Goal: Complete application form: Complete application form

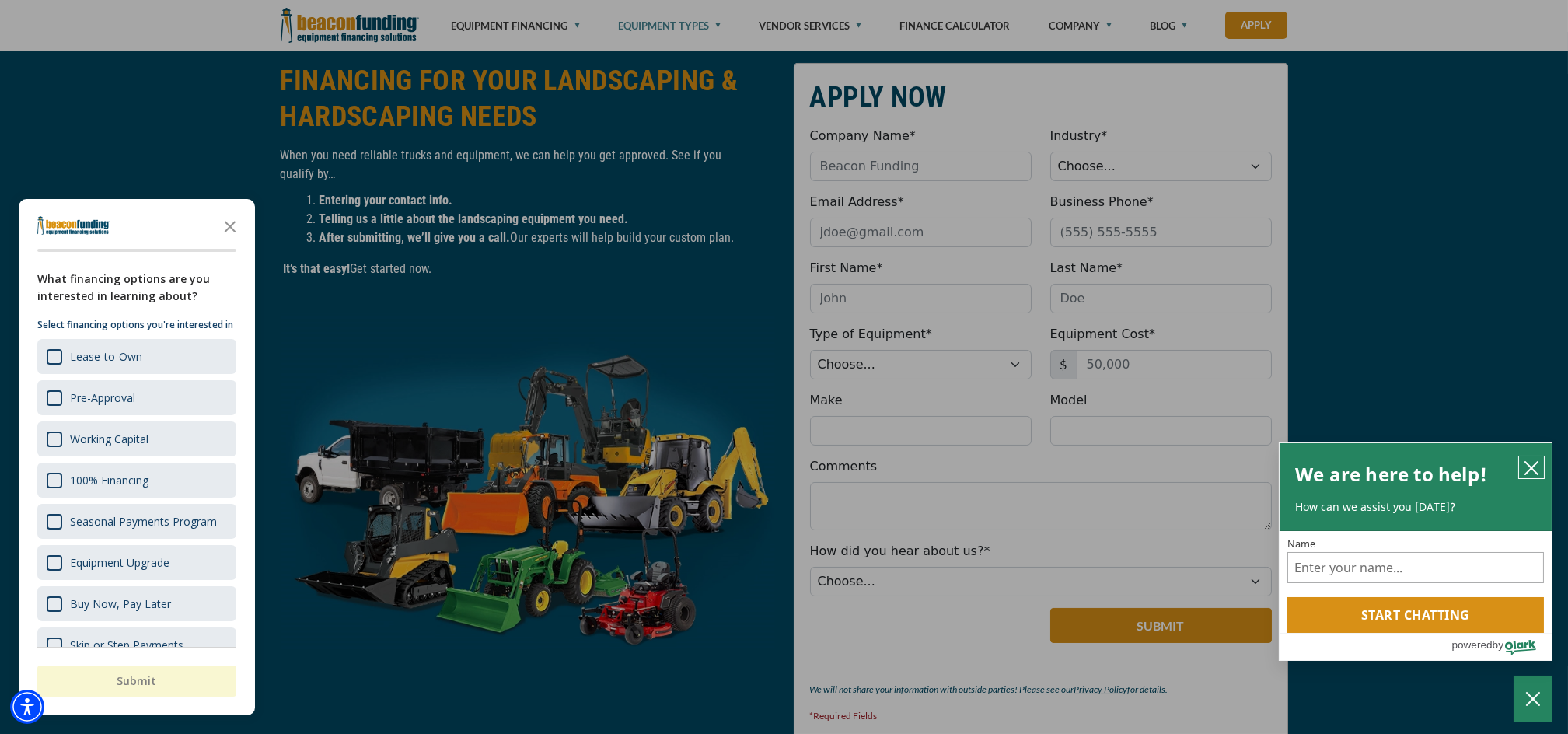
click at [1529, 460] on icon "close chatbox" at bounding box center [1531, 467] width 16 height 15
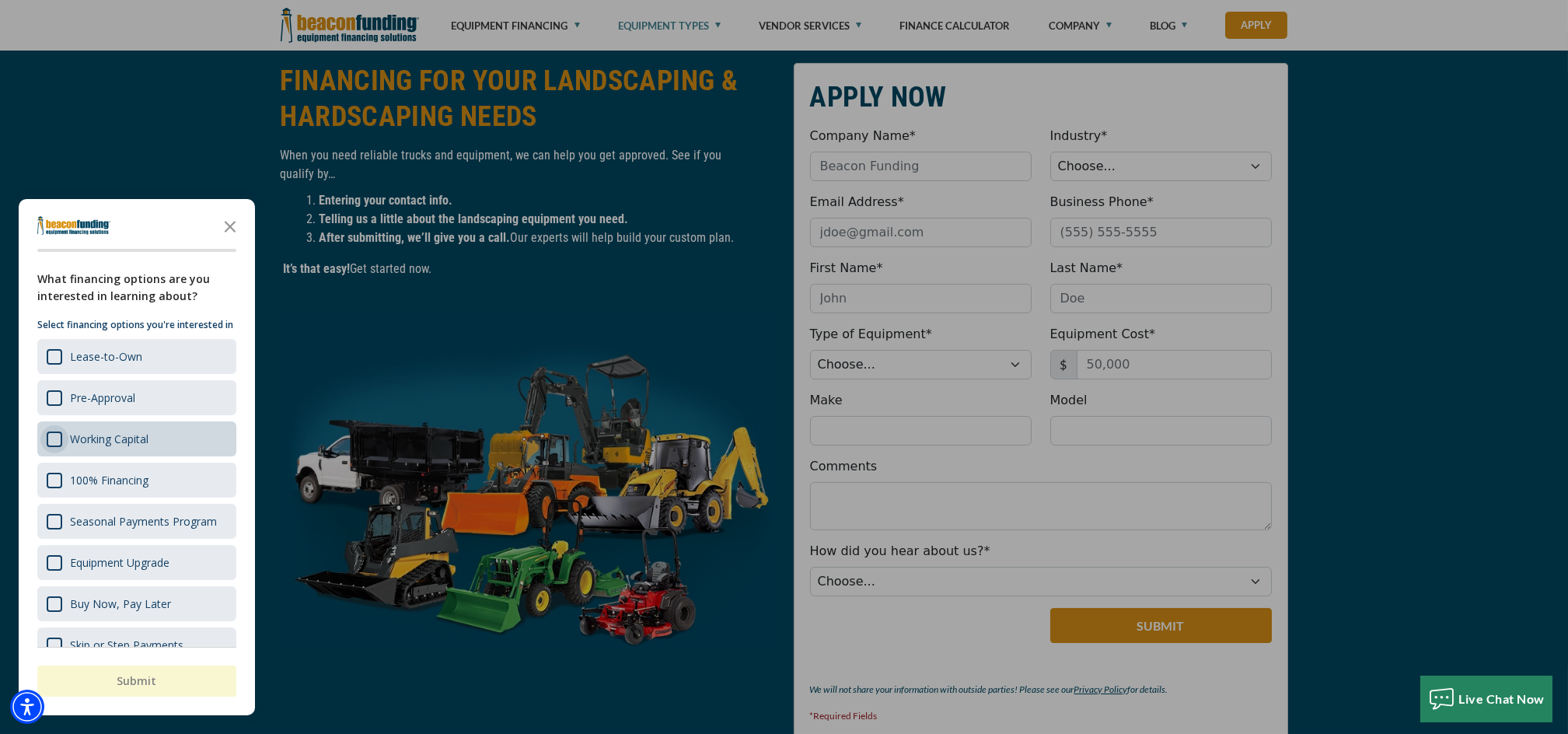
click at [47, 447] on div "Survey" at bounding box center [54, 439] width 16 height 15
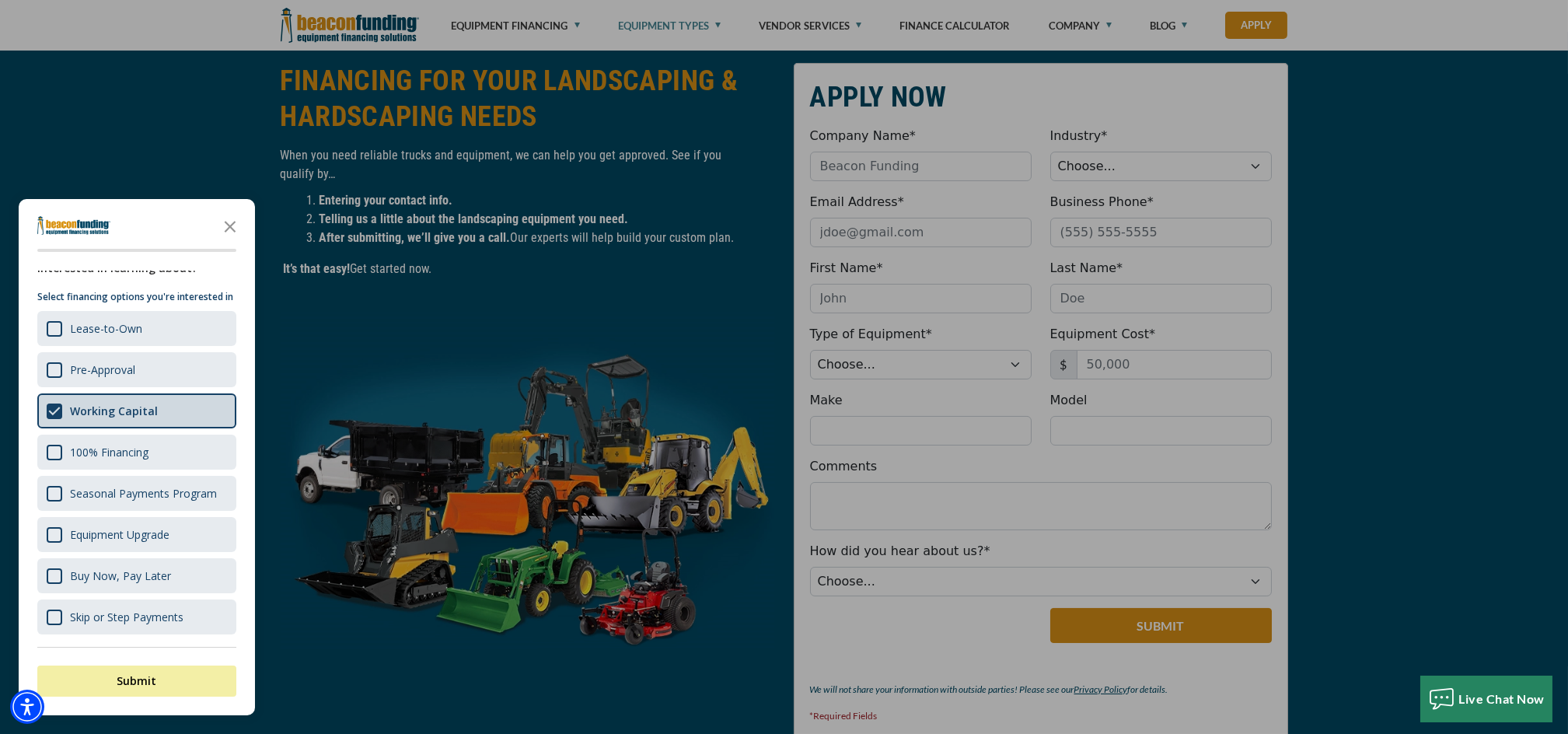
scroll to position [67, 0]
click at [52, 449] on div "Survey" at bounding box center [54, 452] width 16 height 15
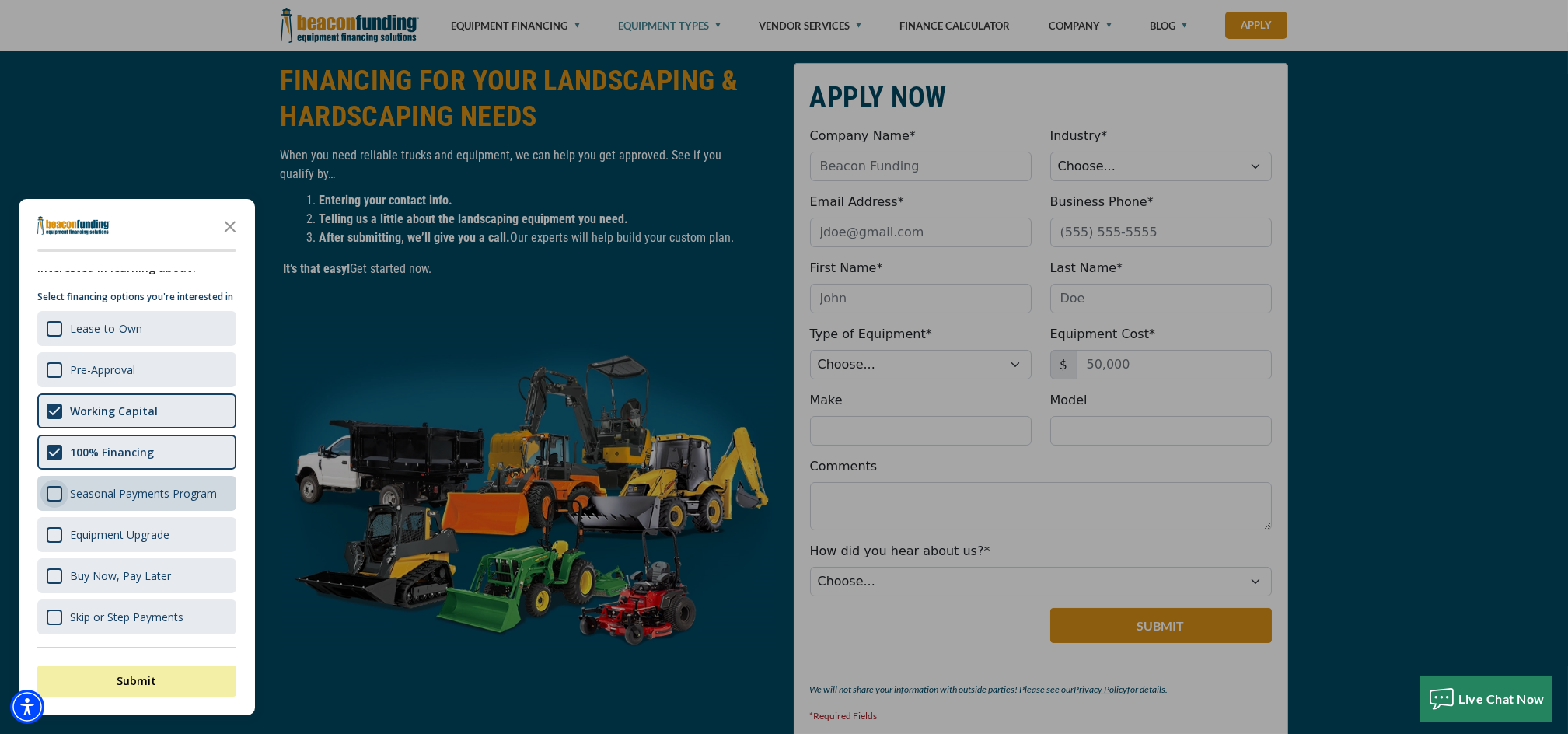
click at [48, 492] on div "Survey" at bounding box center [54, 493] width 16 height 15
click at [50, 542] on div "Survey" at bounding box center [54, 534] width 16 height 15
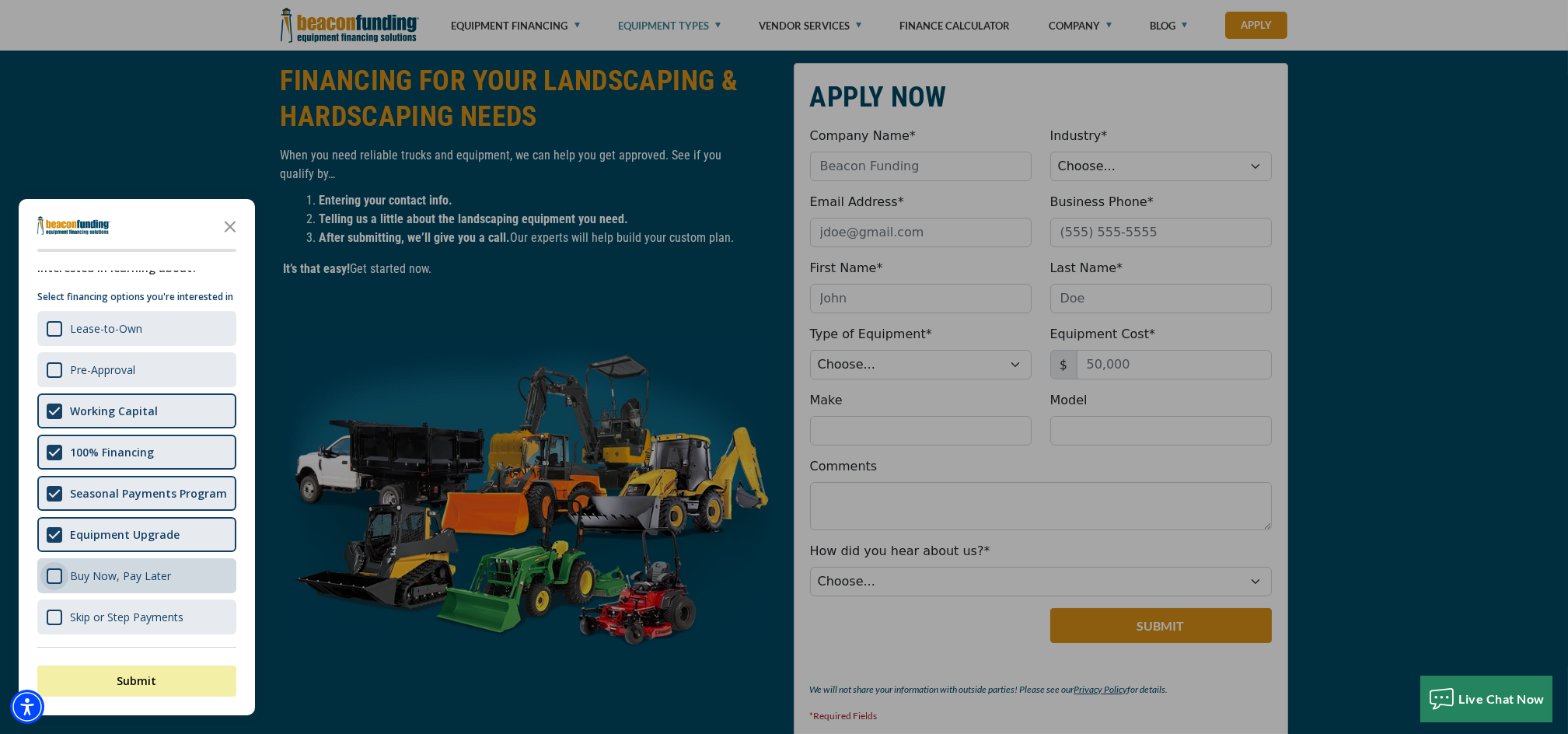
click at [47, 581] on div "Survey" at bounding box center [54, 576] width 16 height 15
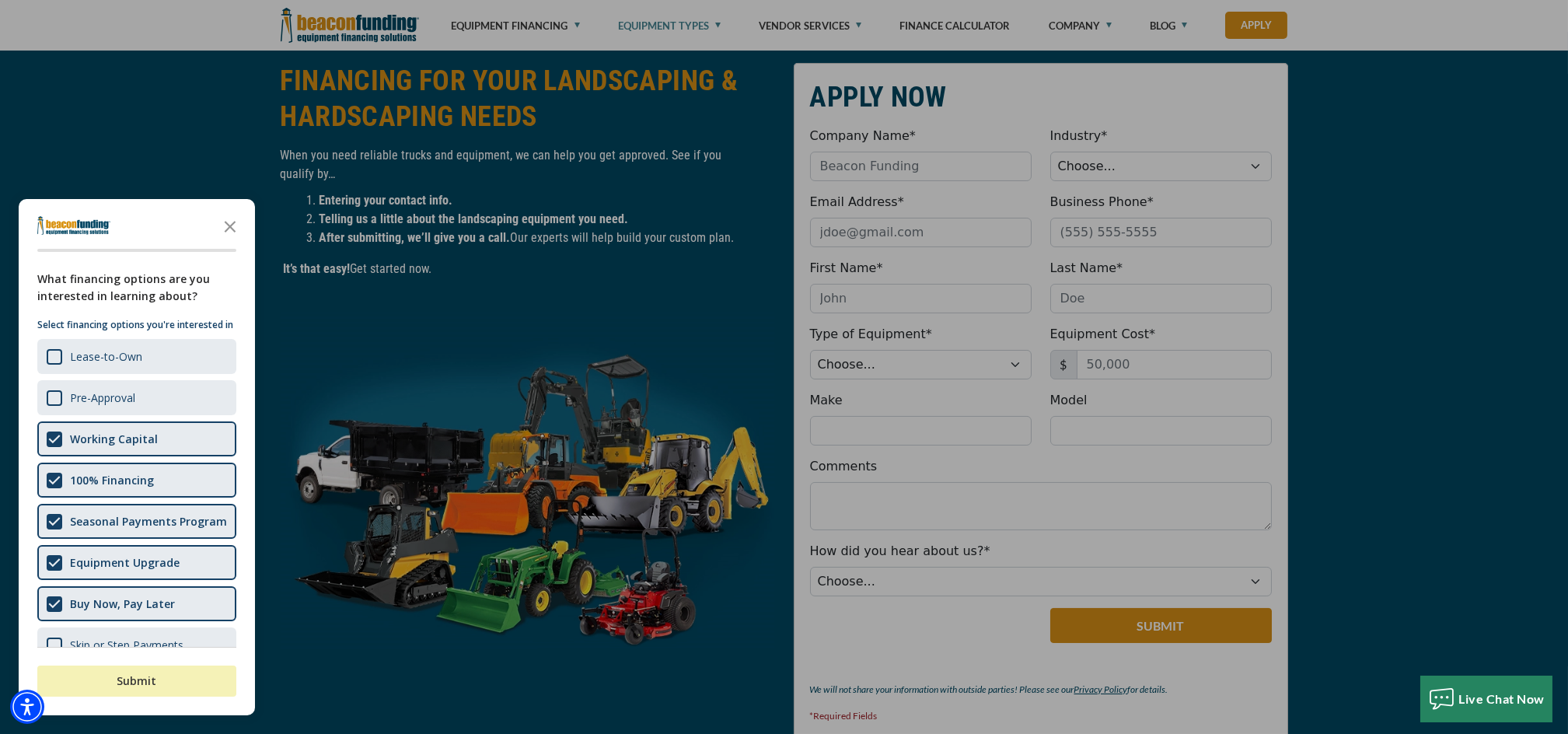
click at [184, 686] on button "Submit" at bounding box center [137, 681] width 199 height 31
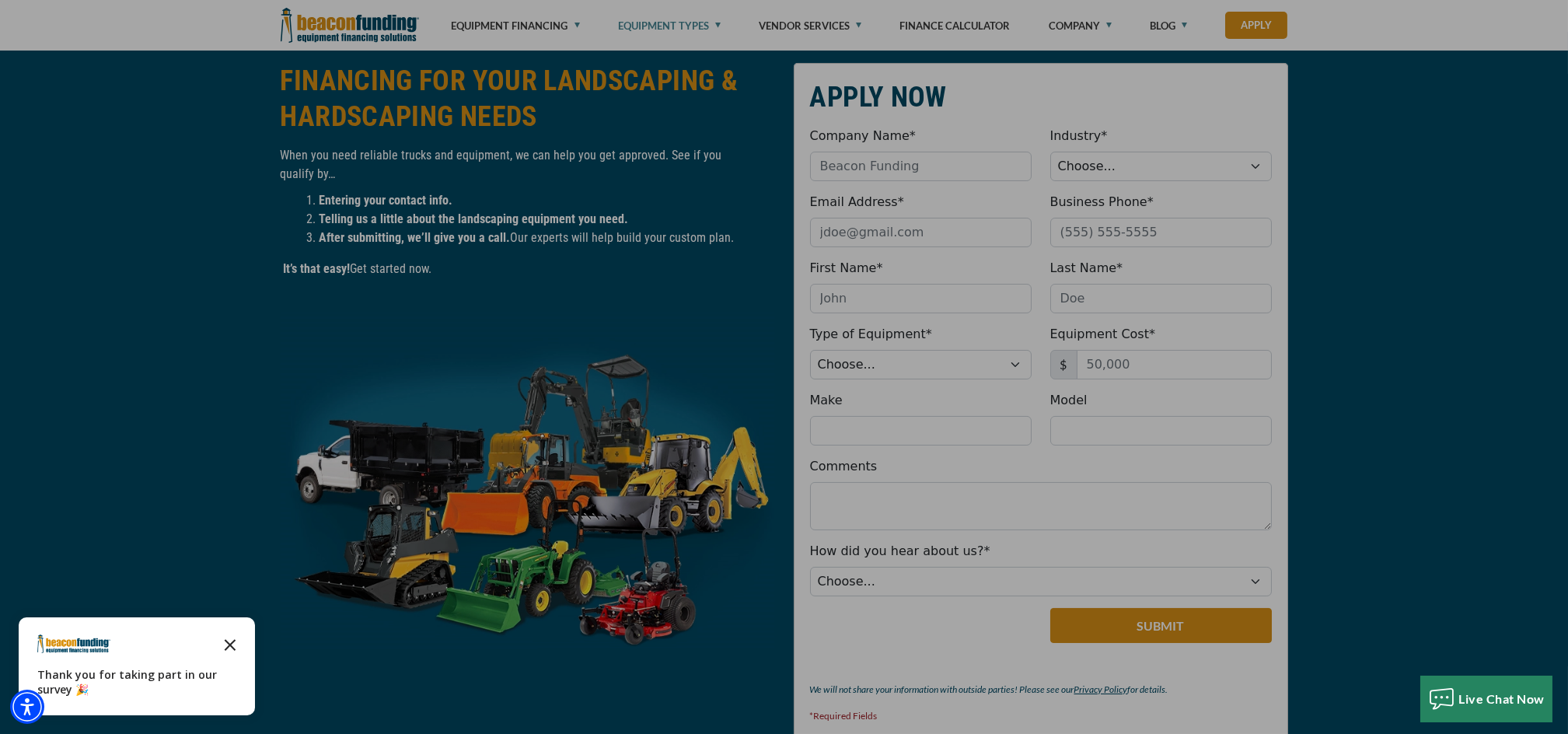
click at [232, 643] on polygon "Close the survey" at bounding box center [230, 644] width 11 height 11
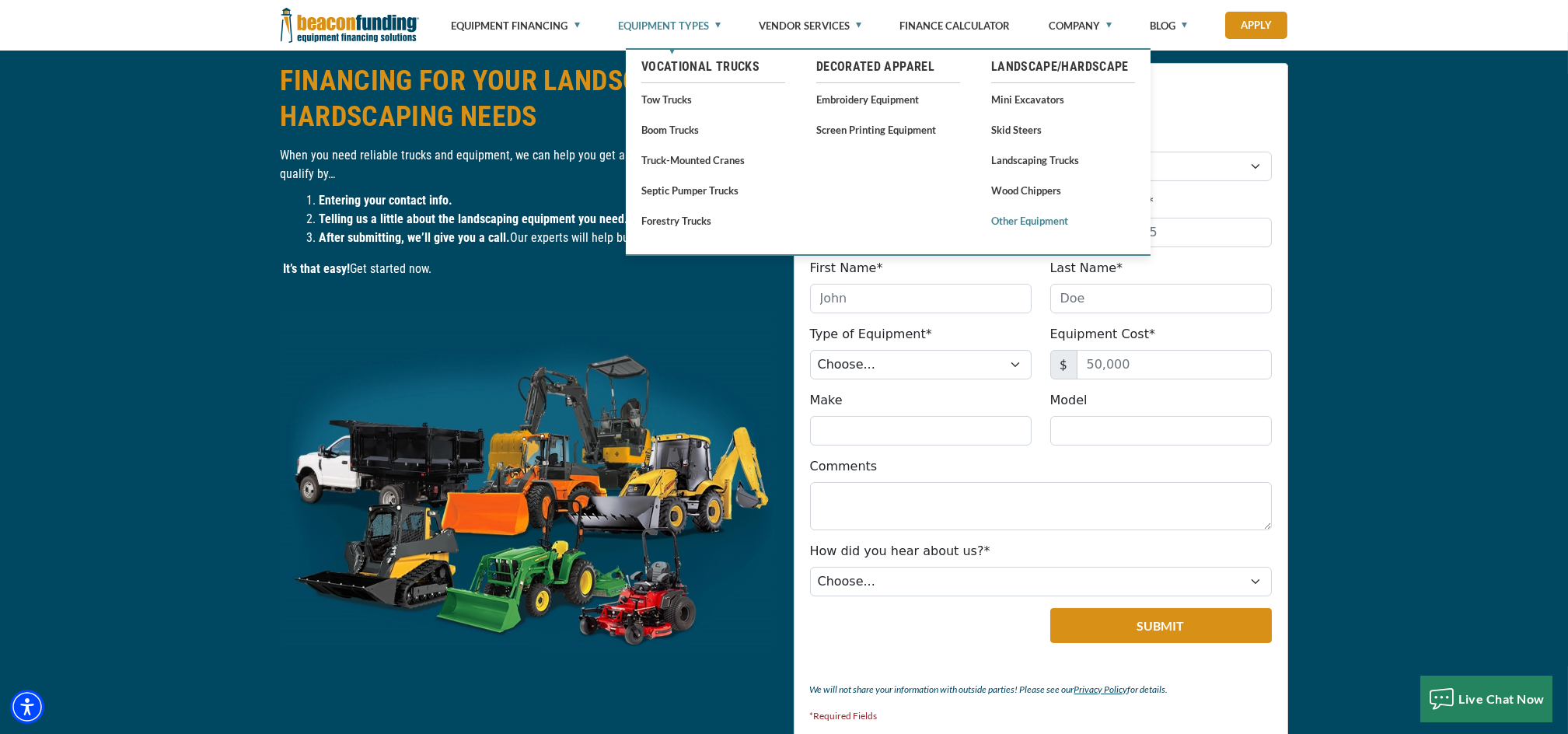
click at [1041, 222] on link "Other Equipment" at bounding box center [1063, 220] width 144 height 20
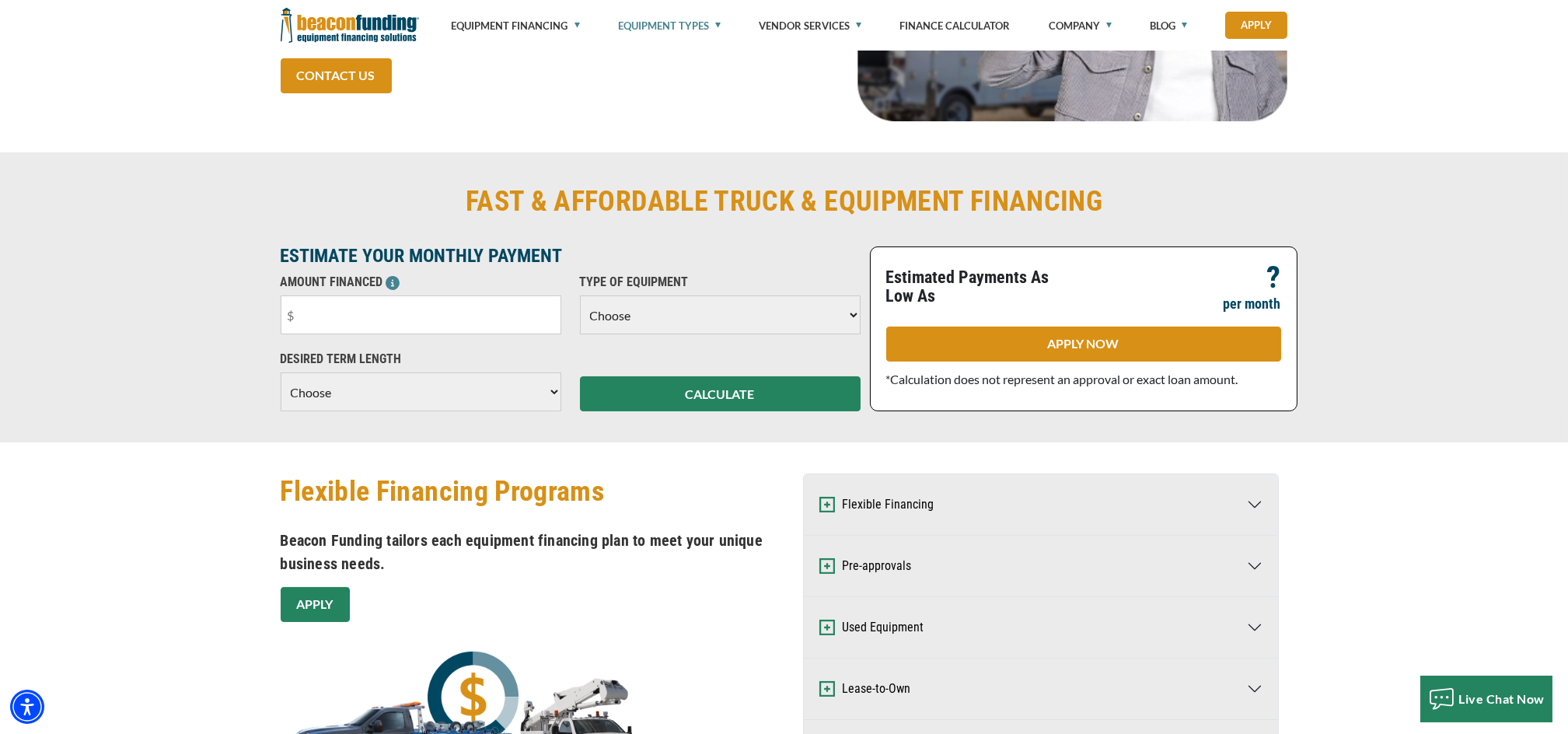
scroll to position [568, 0]
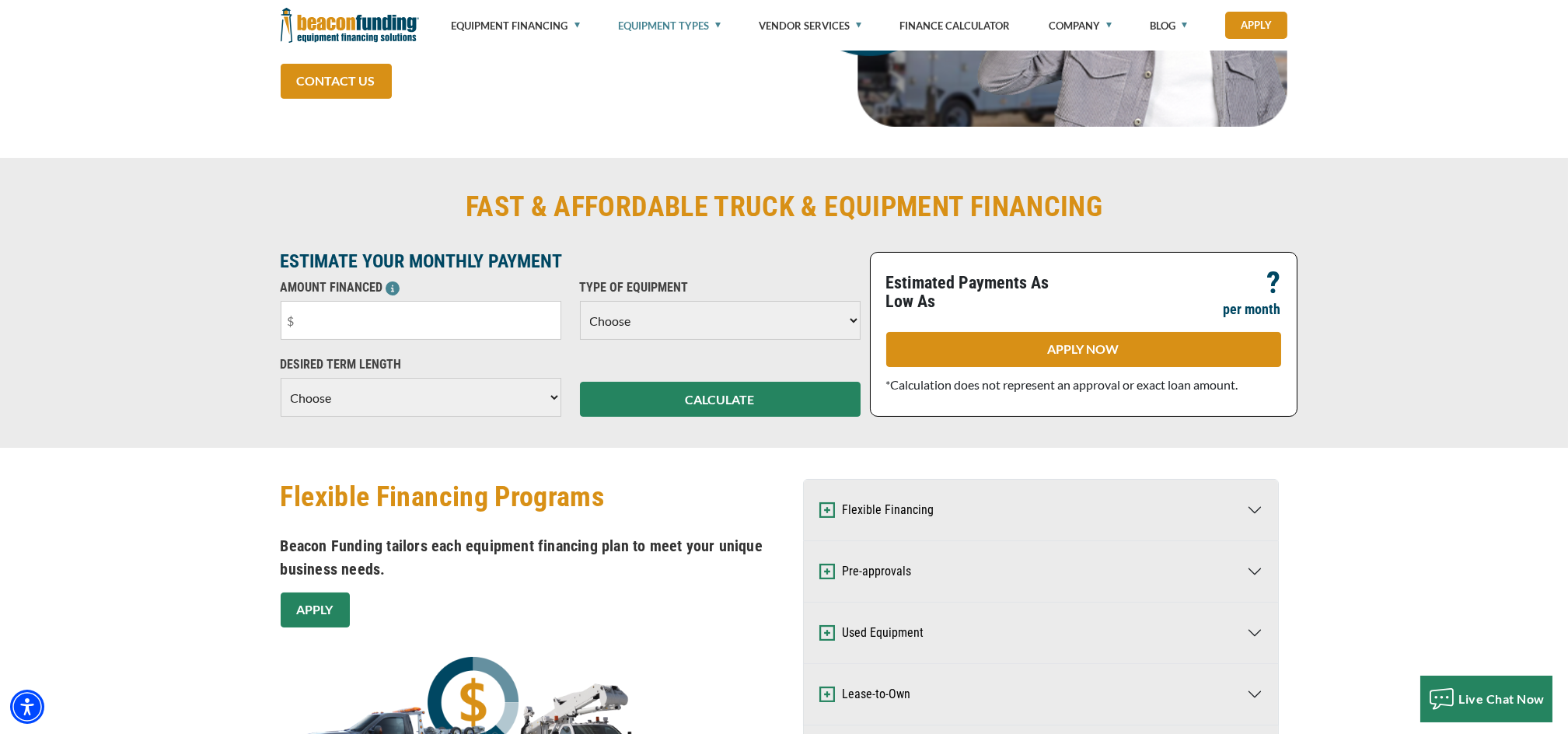
click at [840, 318] on select "Choose Backhoe Boom/Bucket Truck Chipper Commercial Mower Crane DTG/DTF Printin…" at bounding box center [720, 321] width 281 height 39
select select "17"
click at [580, 301] on select "Choose Backhoe Boom/Bucket Truck Chipper Commercial Mower Crane DTG/DTF Printin…" at bounding box center [720, 321] width 281 height 39
click at [524, 318] on input "text" at bounding box center [421, 321] width 281 height 39
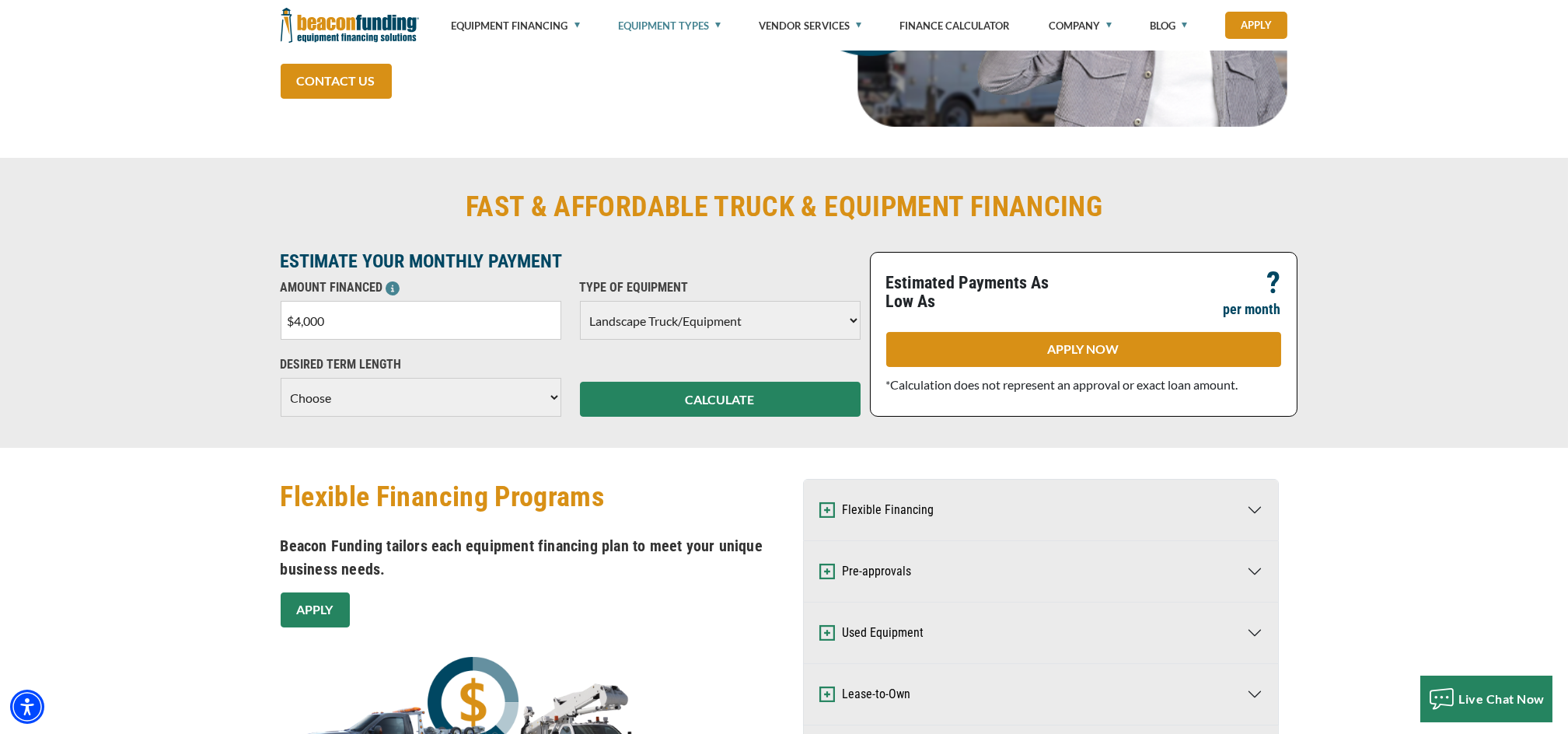
type input "$40,000"
click at [503, 384] on select "Choose 36 Months 48 Months 60 Months" at bounding box center [421, 397] width 281 height 39
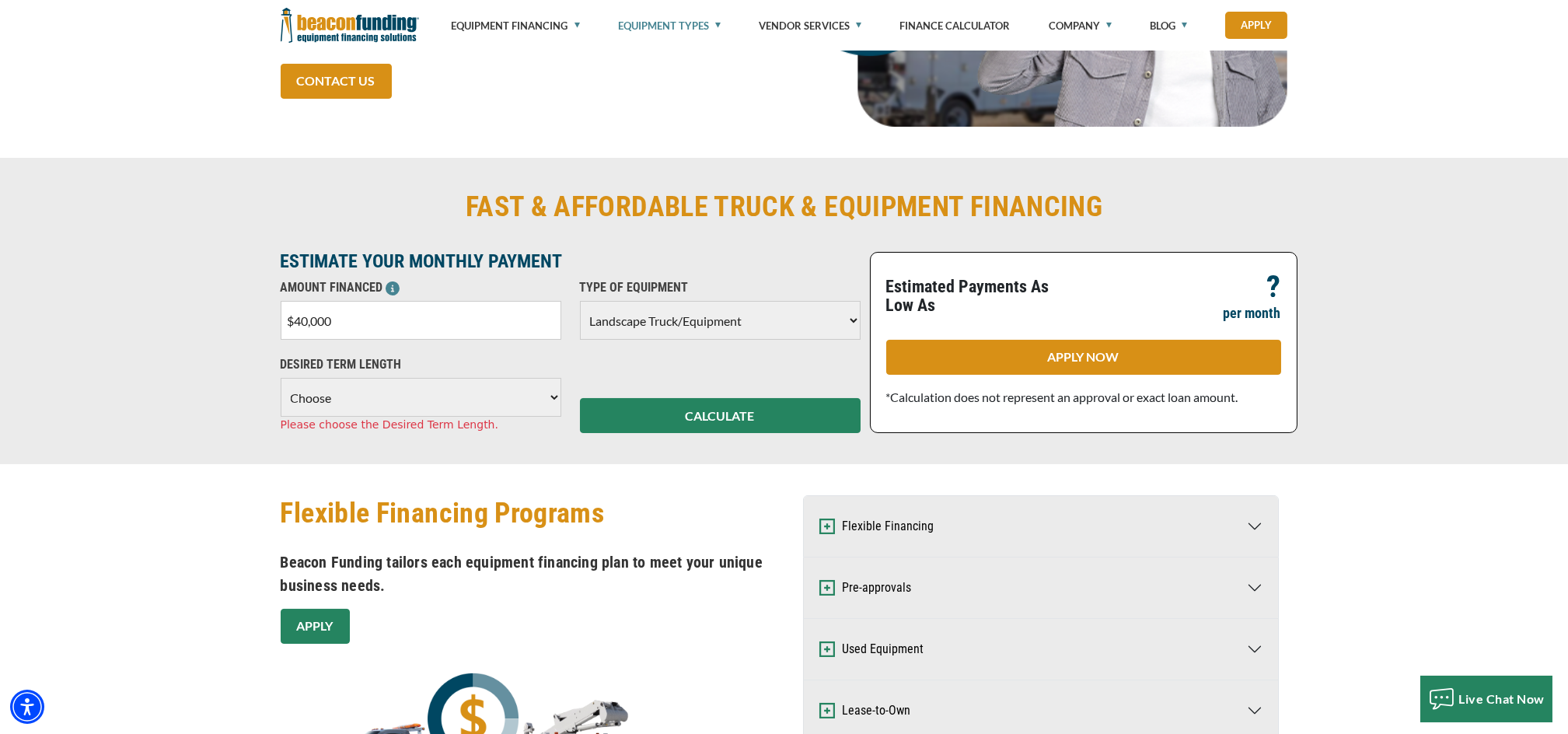
select select "60"
click at [281, 378] on select "Choose 36 Months 48 Months 60 Months" at bounding box center [421, 397] width 281 height 39
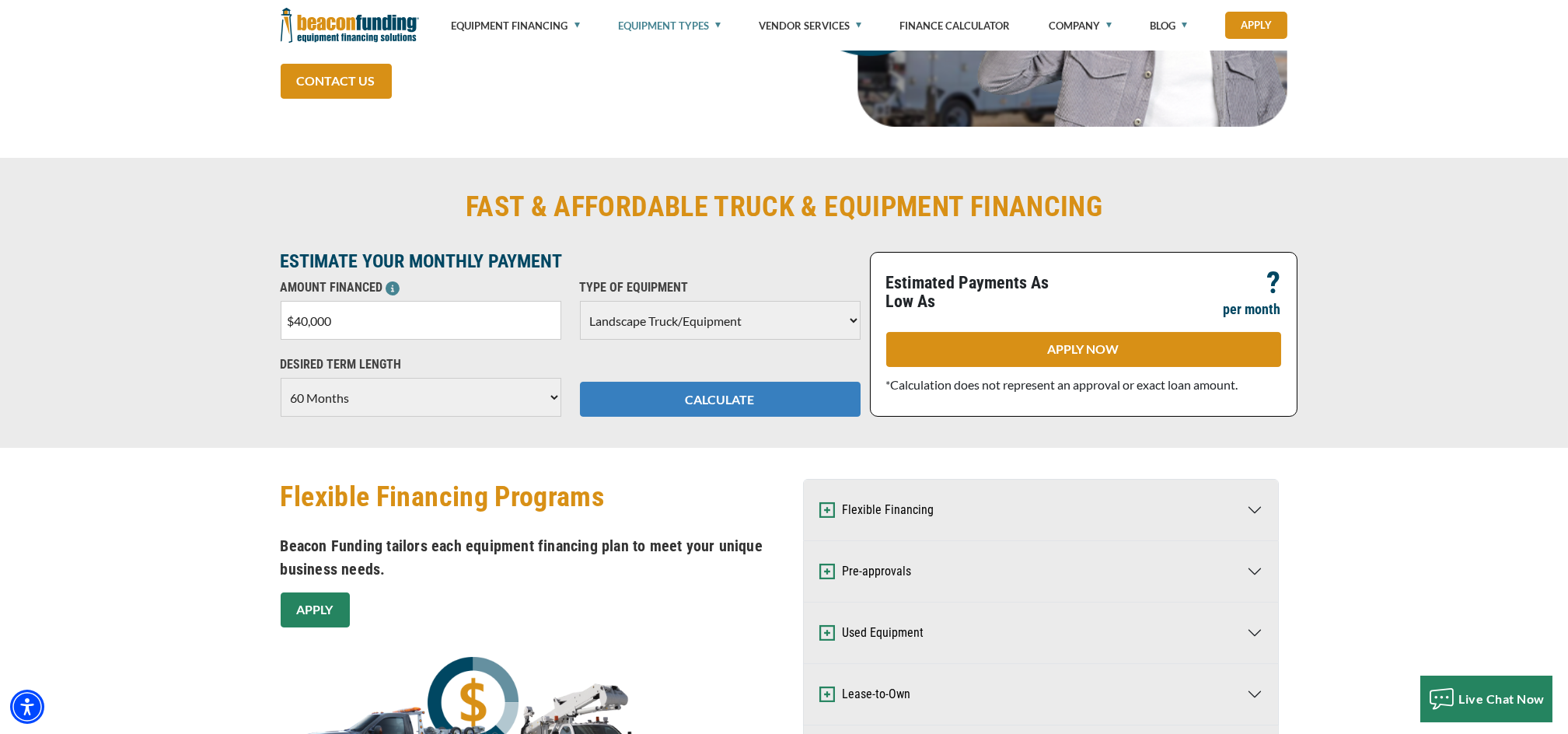
click at [734, 401] on button "CALCULATE" at bounding box center [720, 399] width 281 height 35
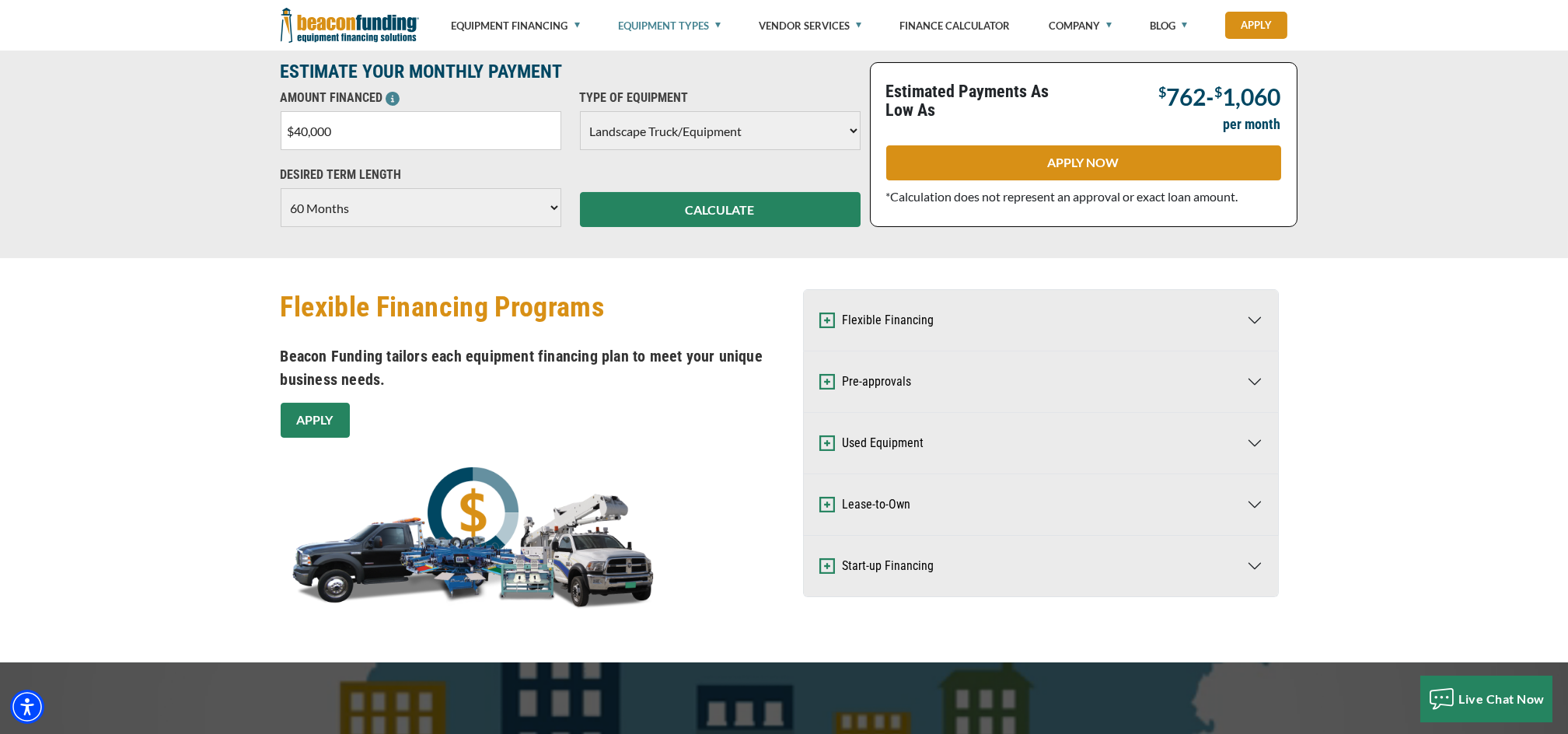
scroll to position [766, 0]
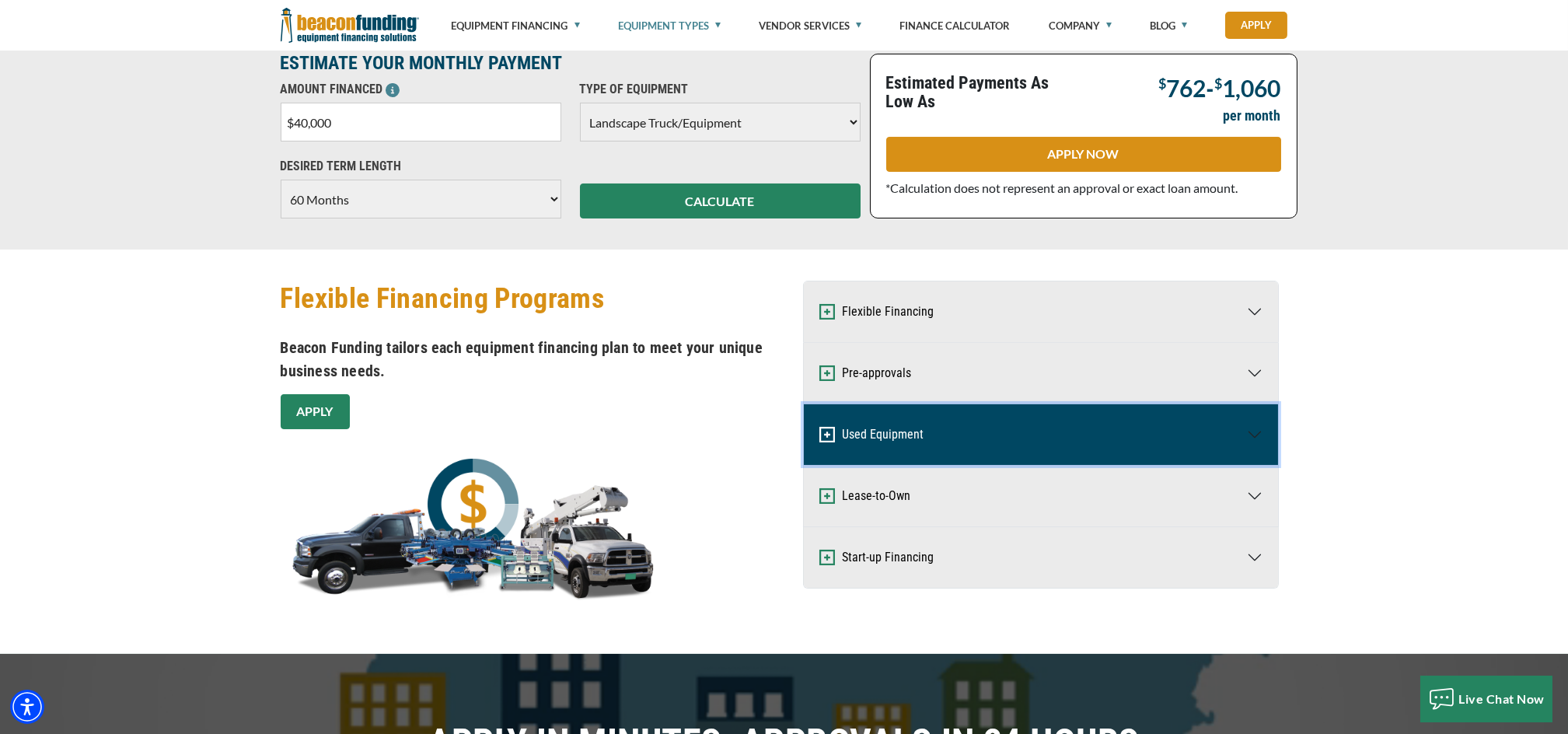
click at [961, 453] on button "Used Equipment" at bounding box center [1041, 435] width 474 height 60
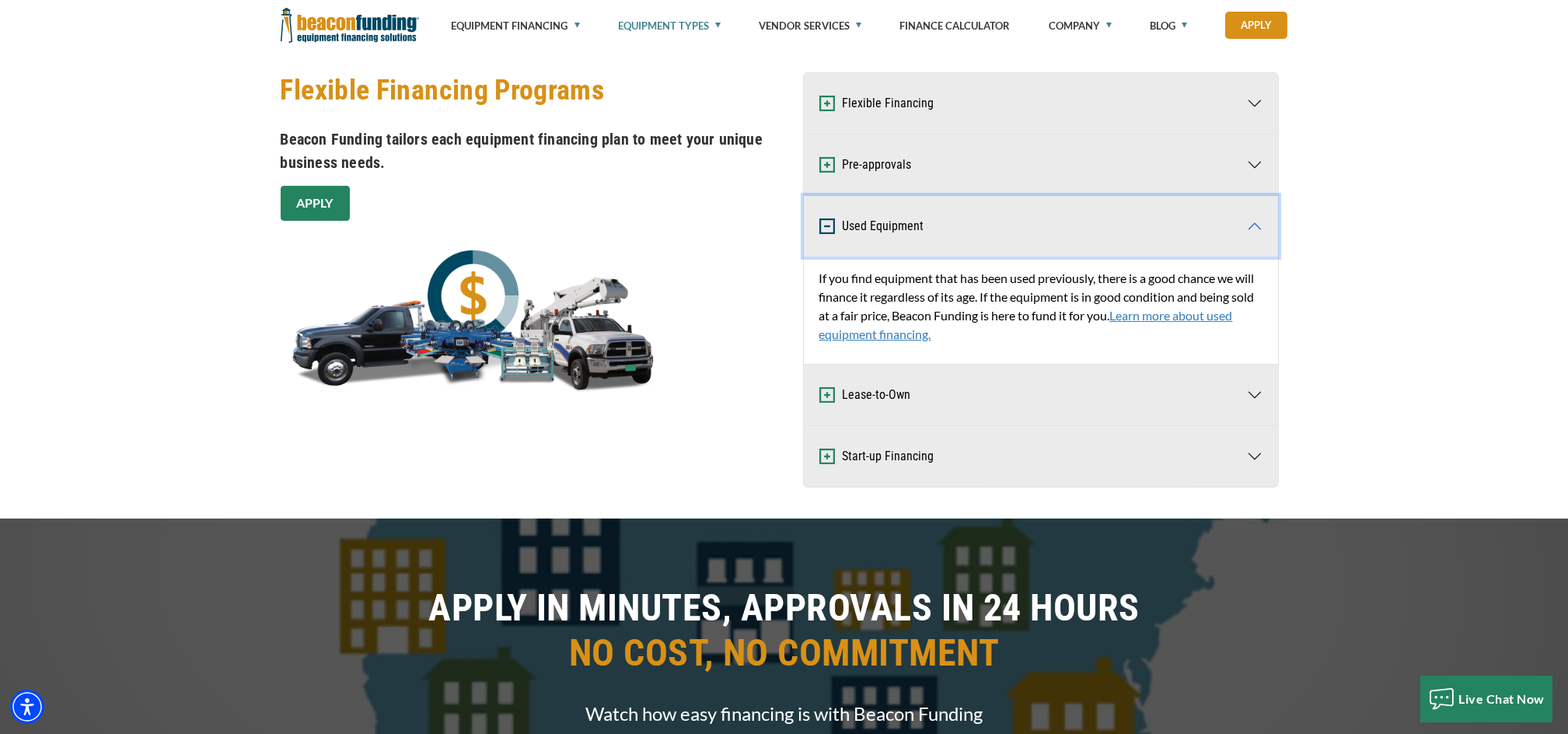
scroll to position [974, 0]
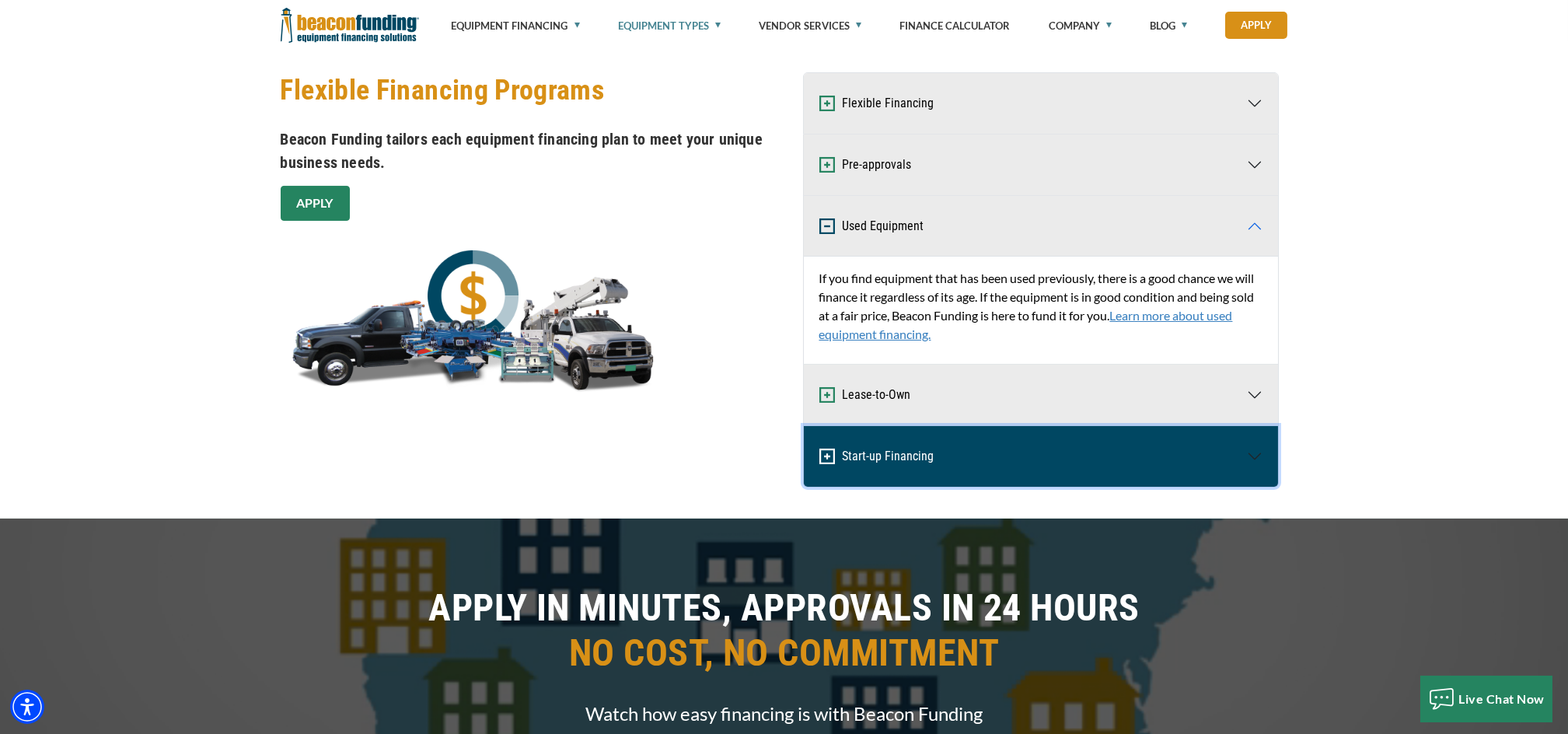
click at [1066, 476] on button "Start-up Financing" at bounding box center [1041, 456] width 474 height 60
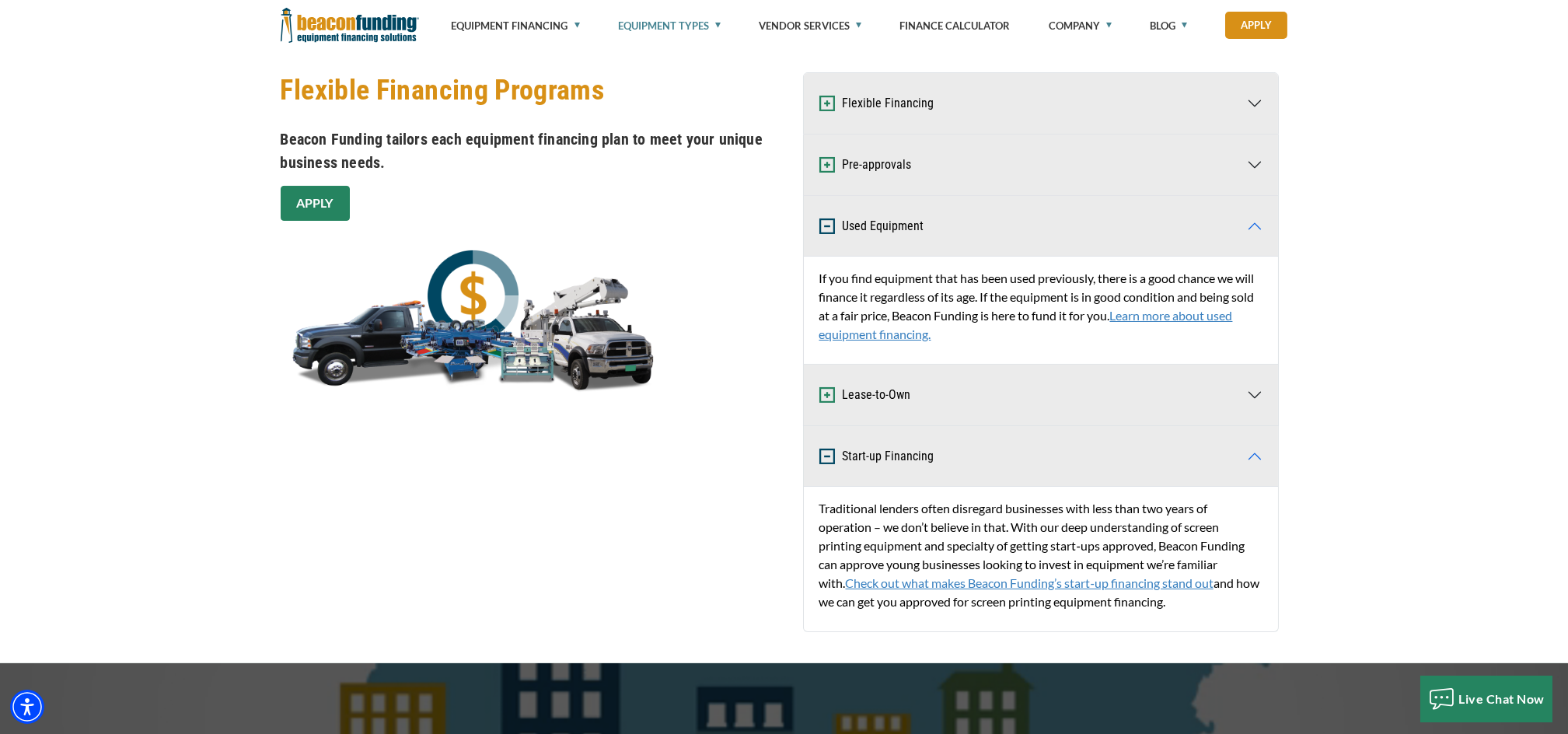
click at [965, 581] on link "Check out what makes Beacon Funding’s start‑up financing stand out" at bounding box center [1030, 582] width 368 height 15
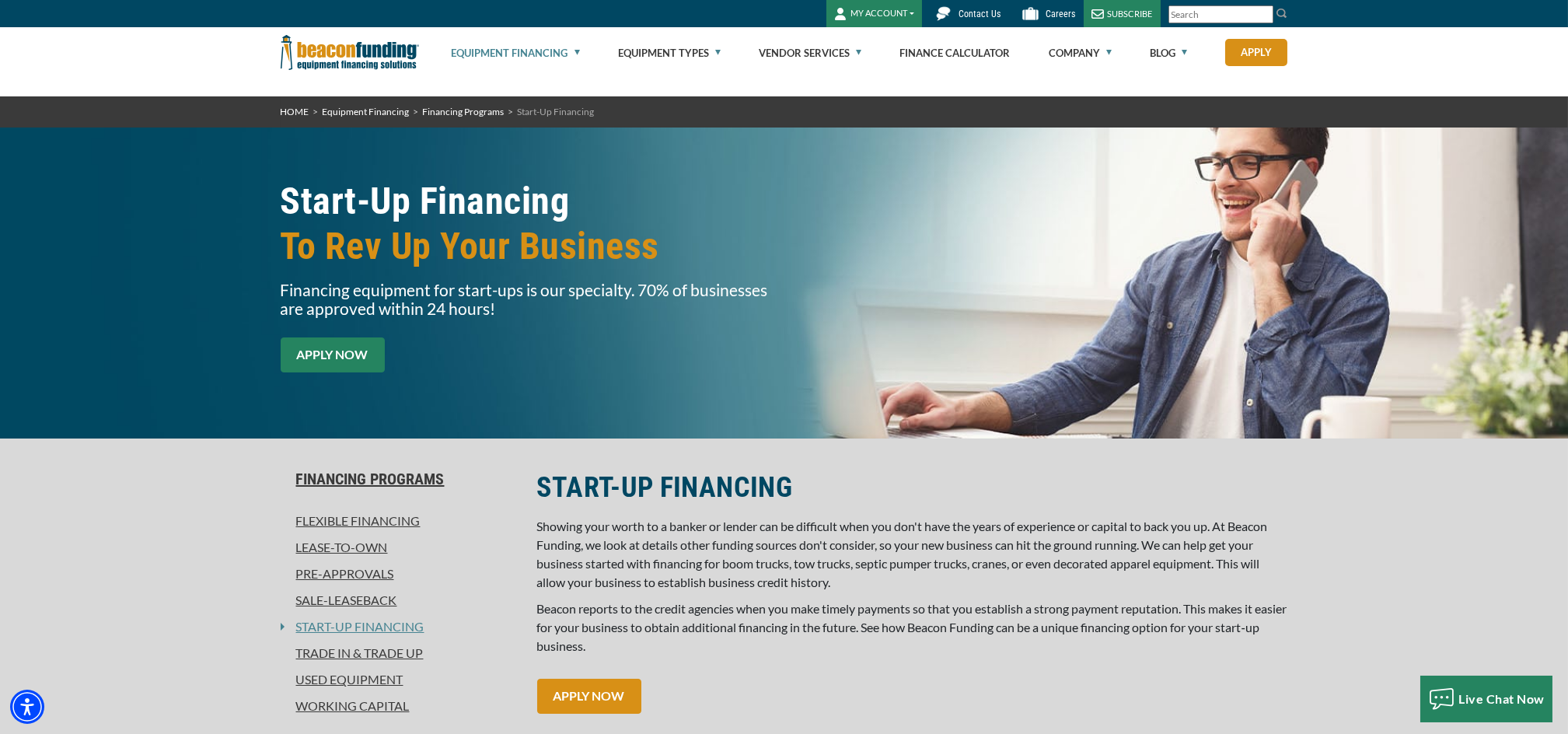
click at [363, 347] on link "APPLY NOW" at bounding box center [333, 355] width 104 height 35
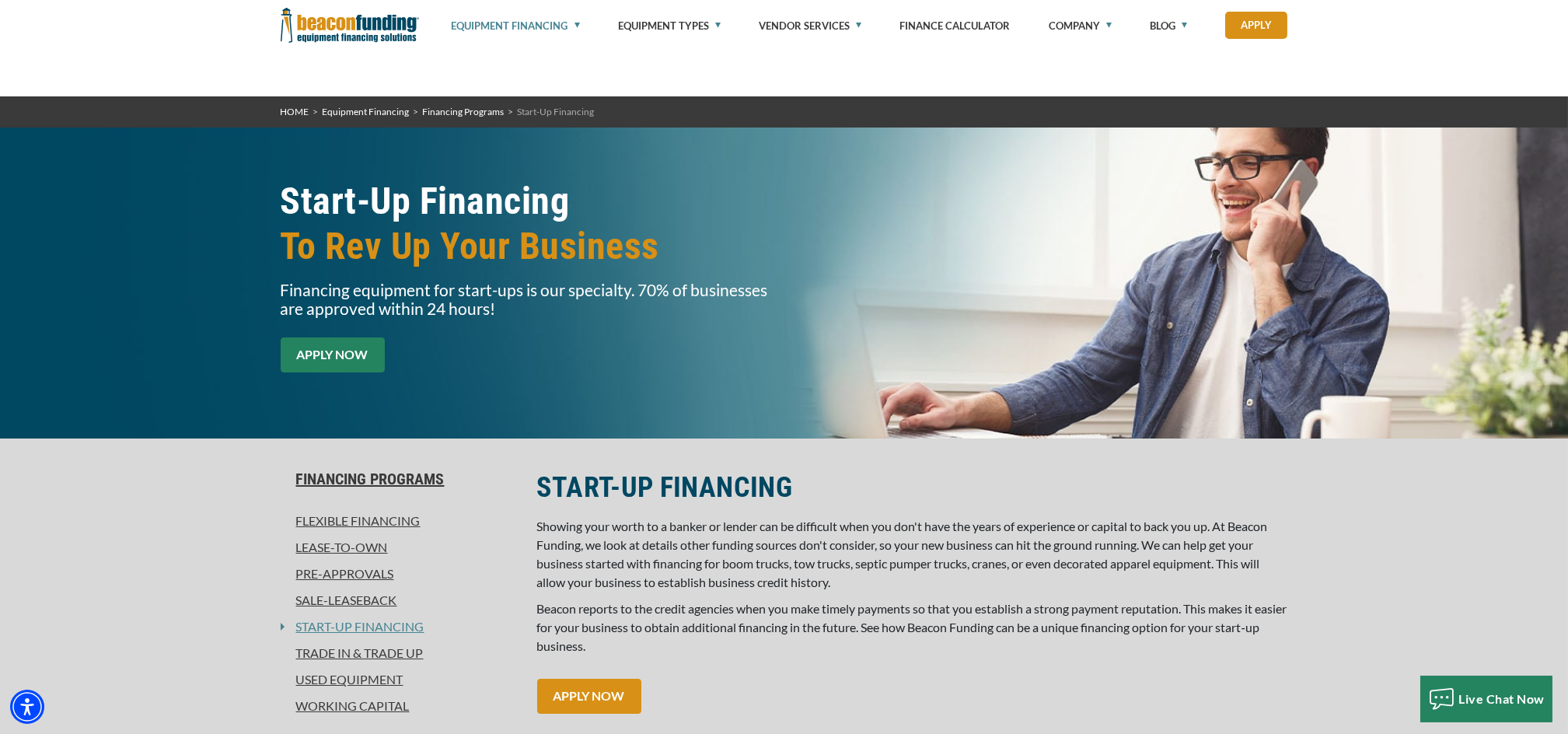
scroll to position [738, 0]
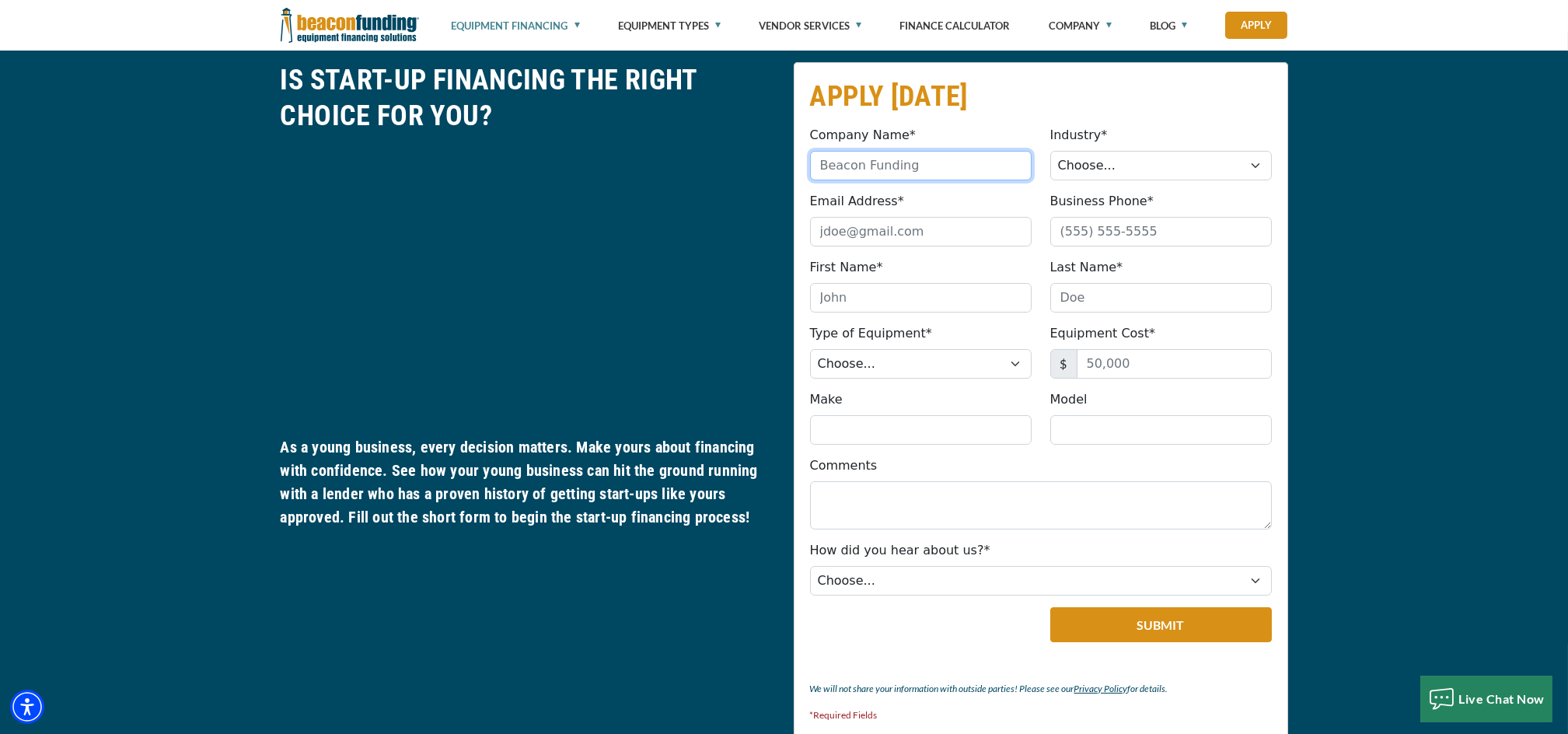
click at [894, 154] on input "Company Name*" at bounding box center [921, 166] width 222 height 29
type input "e-lev8d Lawn Services"
click at [1102, 168] on select "Choose... Towing Landscape/Hardscape Decorated Apparel Septic Light Constructio…" at bounding box center [1162, 166] width 222 height 29
select select "2"
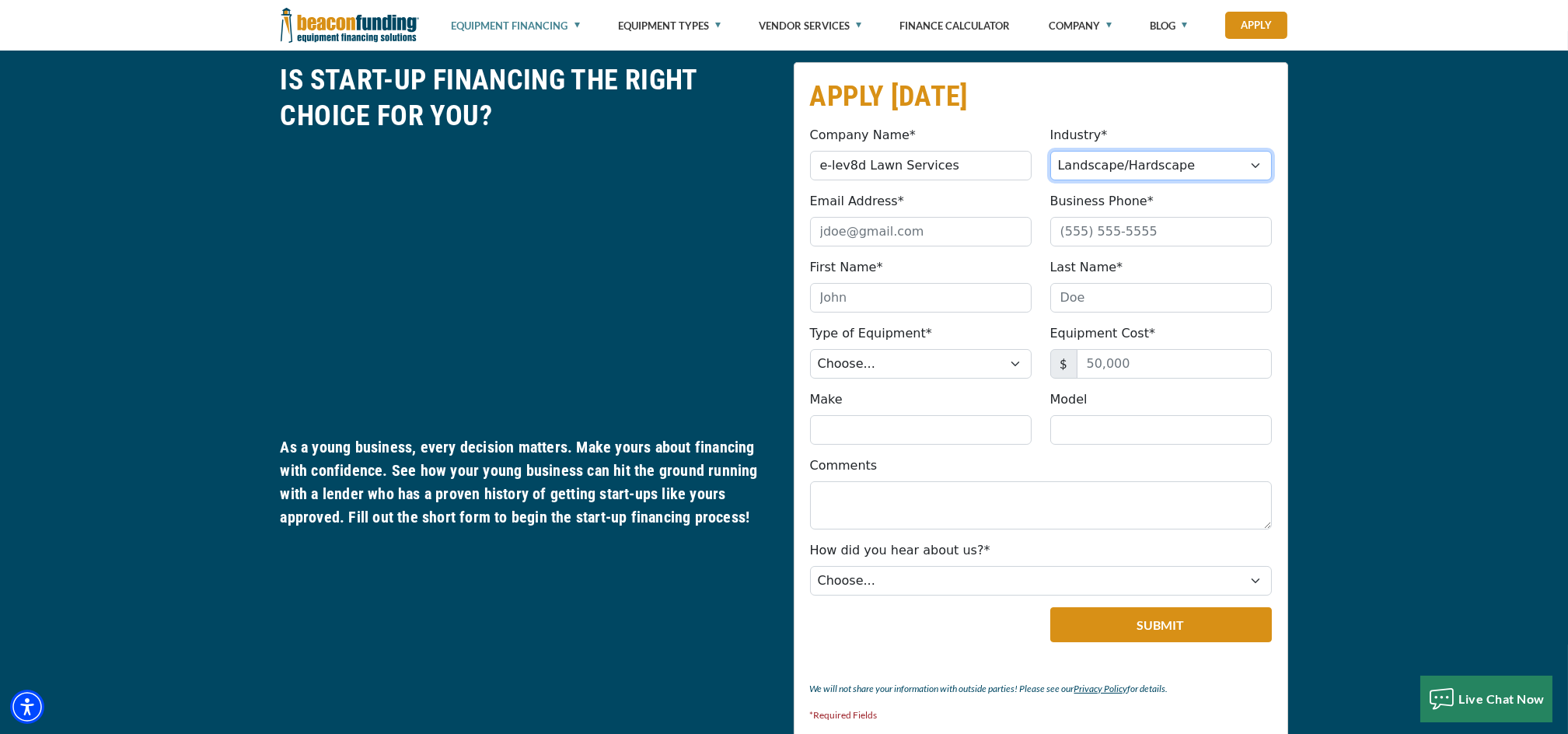
click at [1051, 151] on select "Choose... Towing Landscape/Hardscape Decorated Apparel Septic Light Constructio…" at bounding box center [1162, 166] width 222 height 29
click at [959, 229] on input "Email Address*" at bounding box center [921, 232] width 222 height 29
type input "e-lev8d@outlook.com"
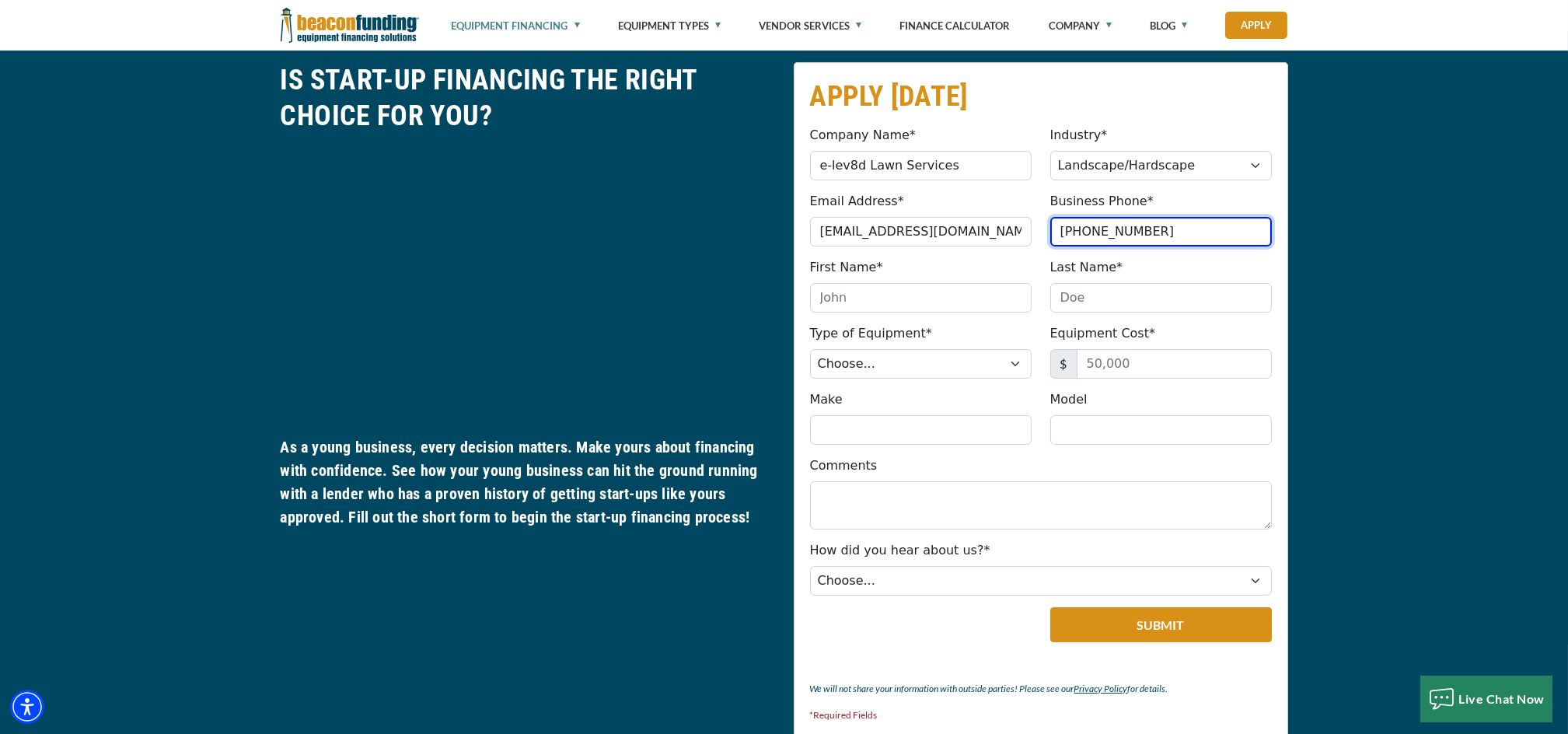
type input "(210) 915-9558"
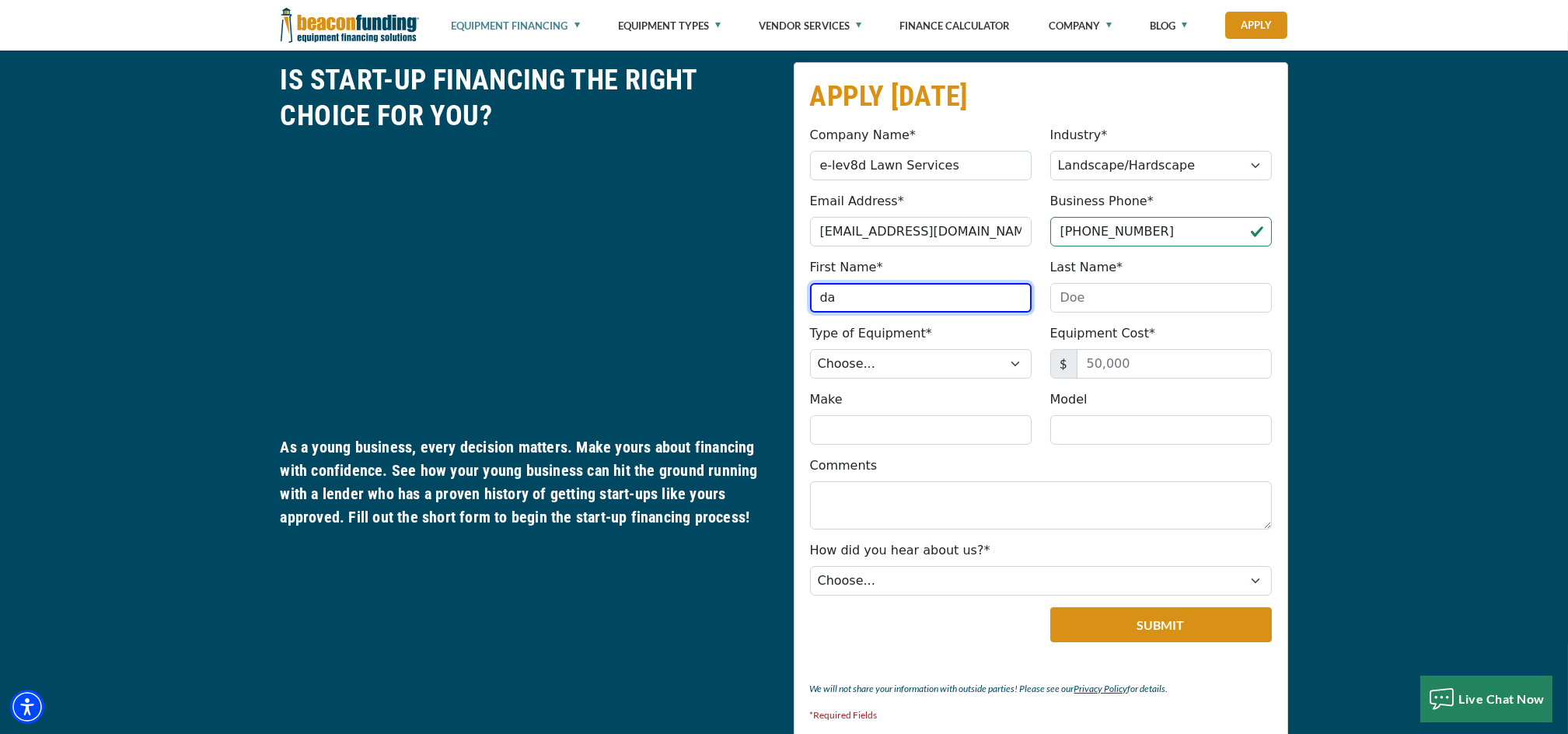
type input "David"
type input "Lopez"
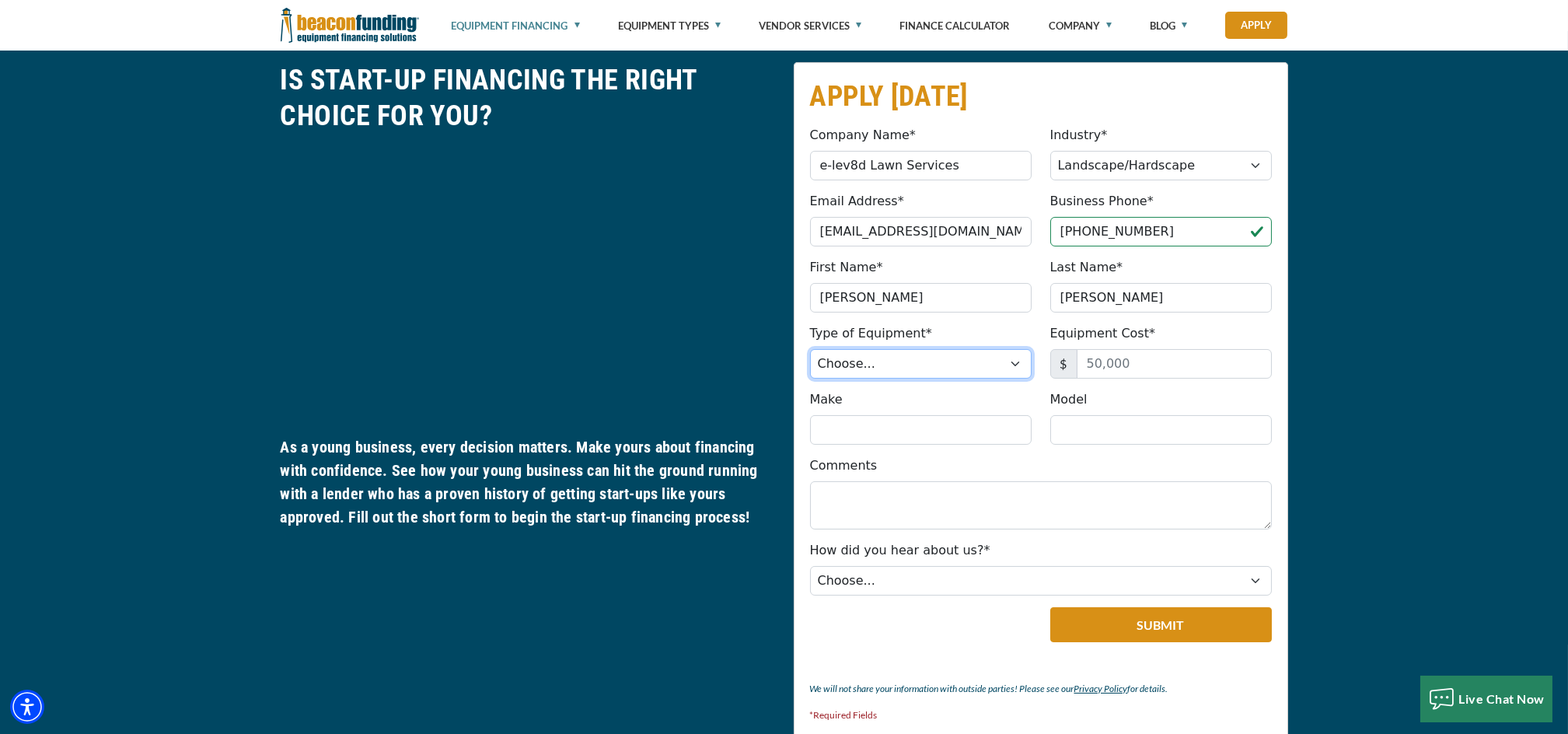
click at [941, 362] on select "Choose... Backhoe Boom/Bucket Truck Chipper Commercial Mower Crane DTG/DTF Prin…" at bounding box center [921, 364] width 222 height 29
select select "17"
click at [810, 349] on select "Choose... Backhoe Boom/Bucket Truck Chipper Commercial Mower Crane DTG/DTF Prin…" at bounding box center [921, 364] width 222 height 29
click at [1148, 357] on input "Equipment Cost*" at bounding box center [1174, 364] width 195 height 29
type input "50,000"
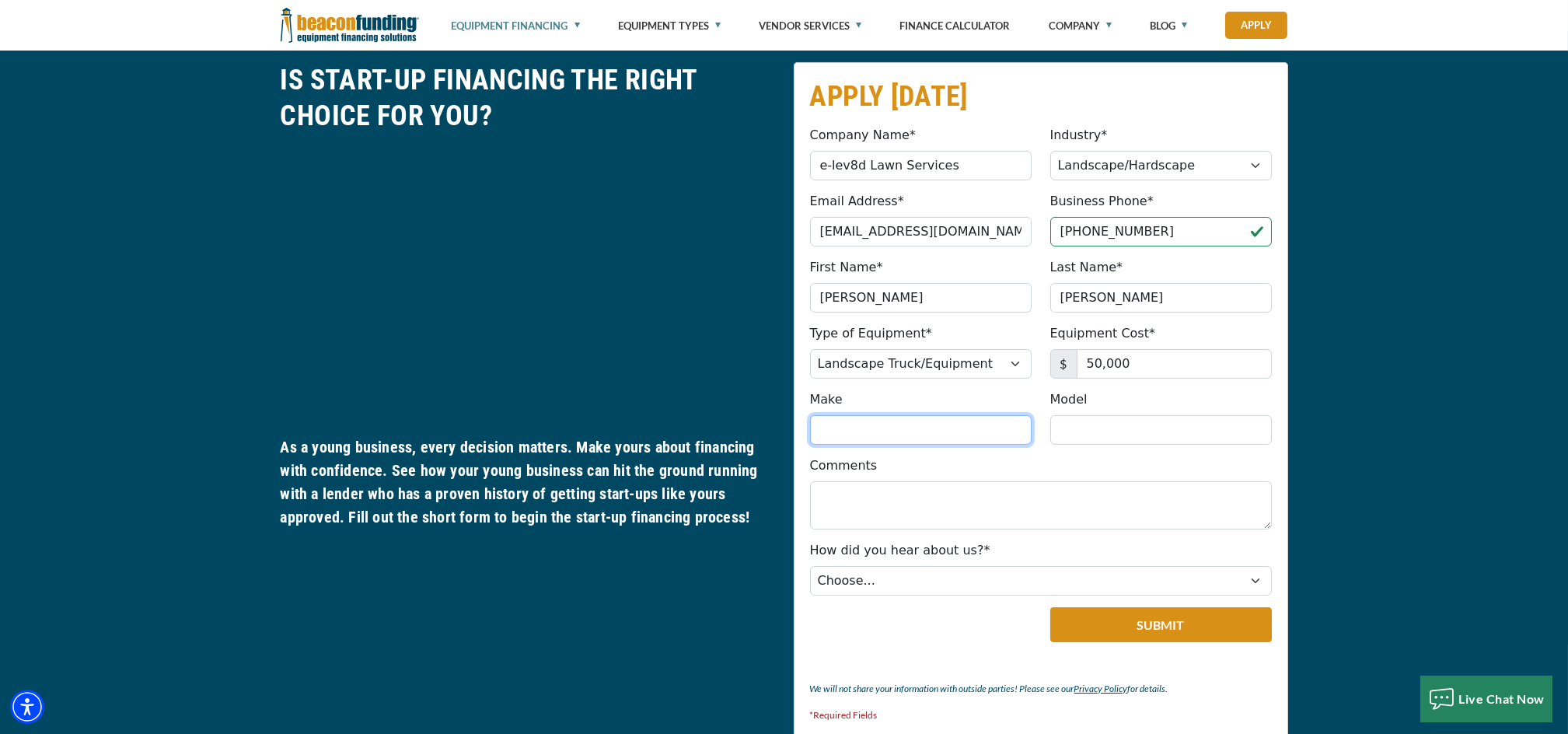
click at [986, 420] on input "Make" at bounding box center [921, 430] width 222 height 29
type input "f"
type input "Ford"
